Goal: Transaction & Acquisition: Purchase product/service

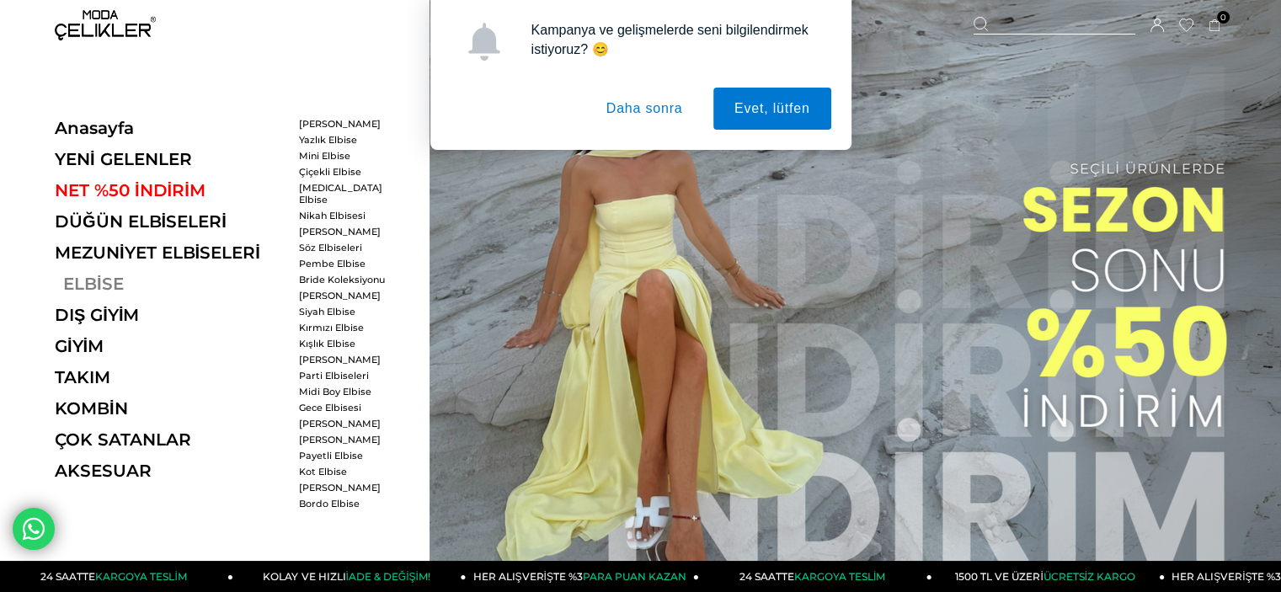
click at [78, 275] on link "ELBİSE" at bounding box center [171, 284] width 232 height 20
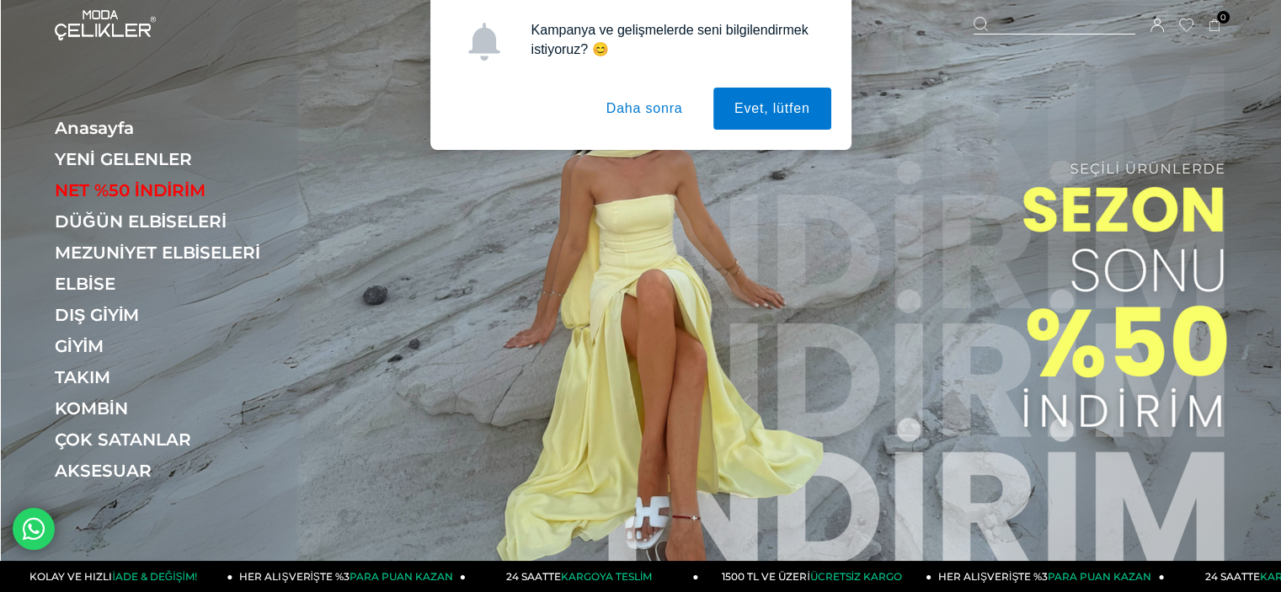
click at [650, 110] on button "Daha sonra" at bounding box center [645, 109] width 119 height 42
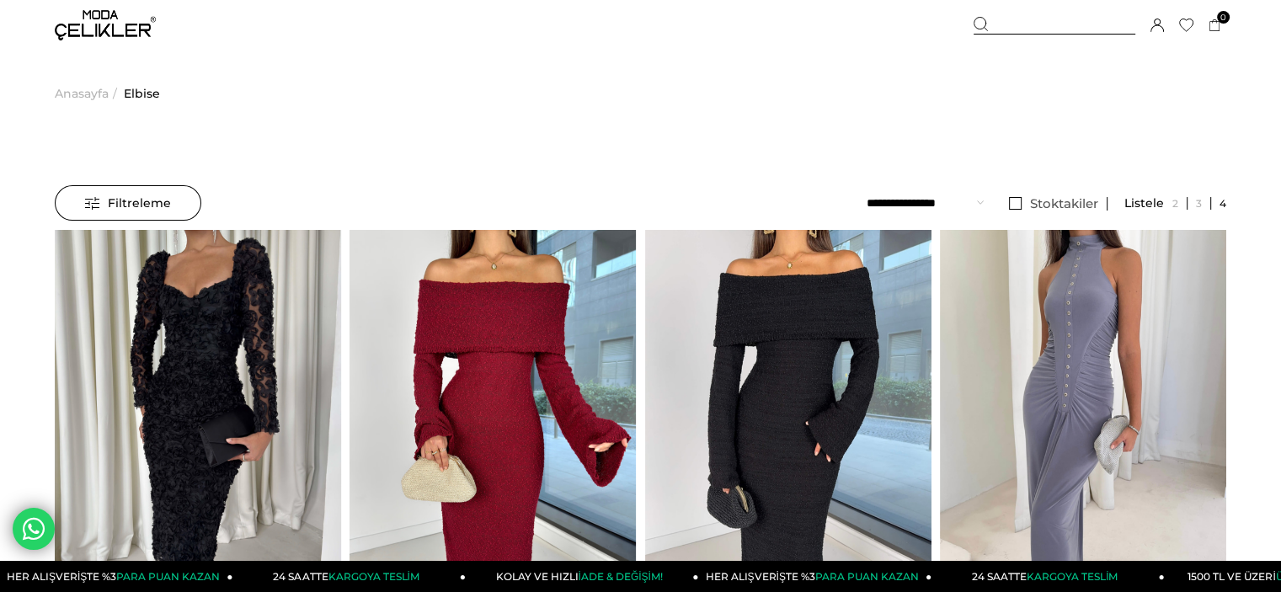
click at [1061, 19] on div at bounding box center [1055, 26] width 162 height 18
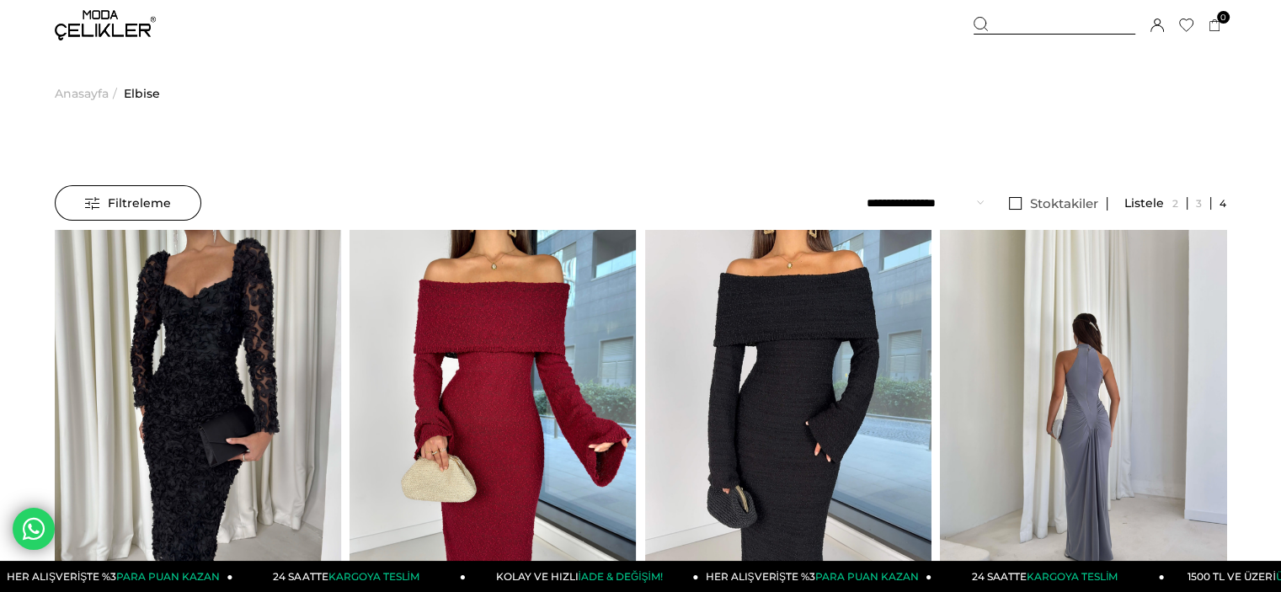
scroll to position [518, 0]
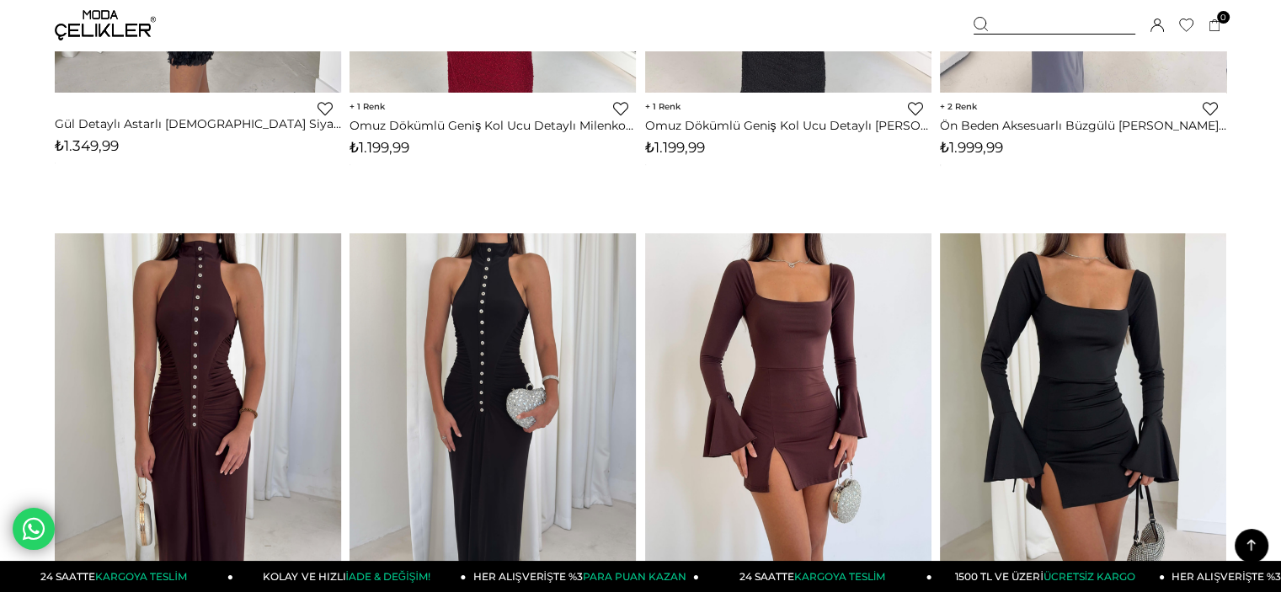
click at [1042, 18] on div at bounding box center [1055, 26] width 162 height 18
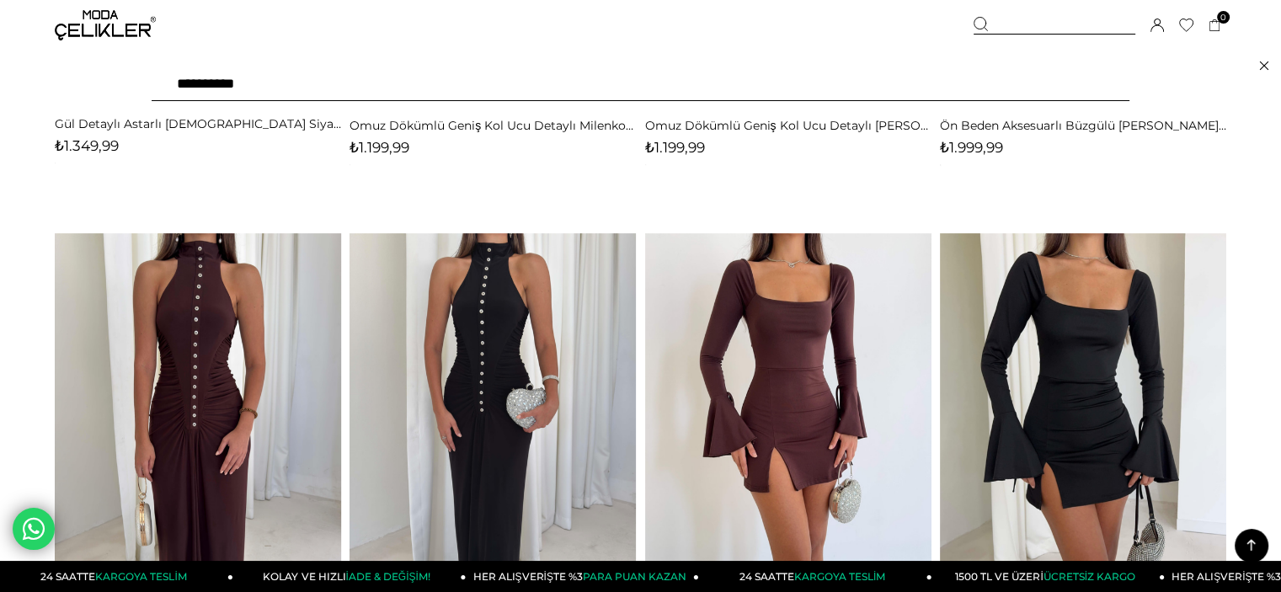
type input "**********"
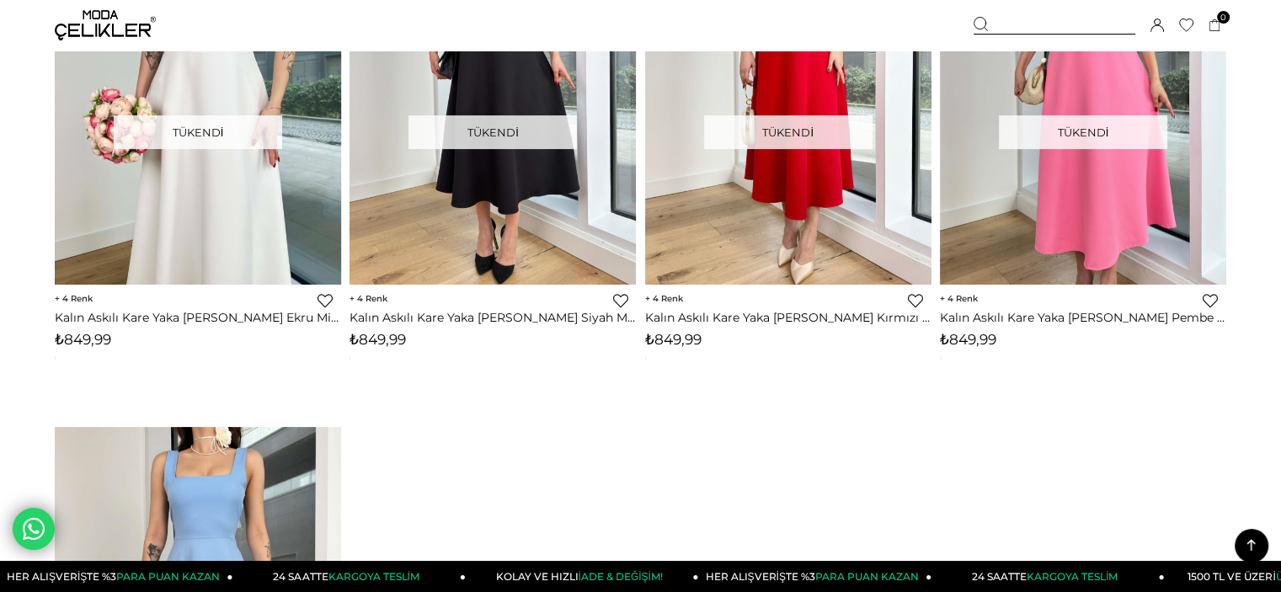
scroll to position [404, 0]
